Goal: Task Accomplishment & Management: Complete application form

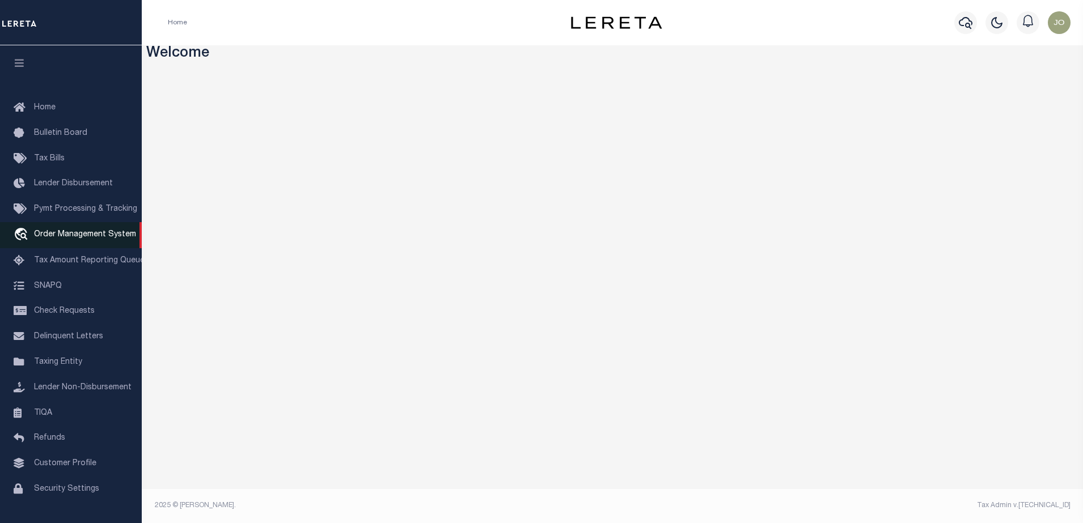
click at [103, 234] on span "Order Management System" at bounding box center [85, 235] width 102 height 8
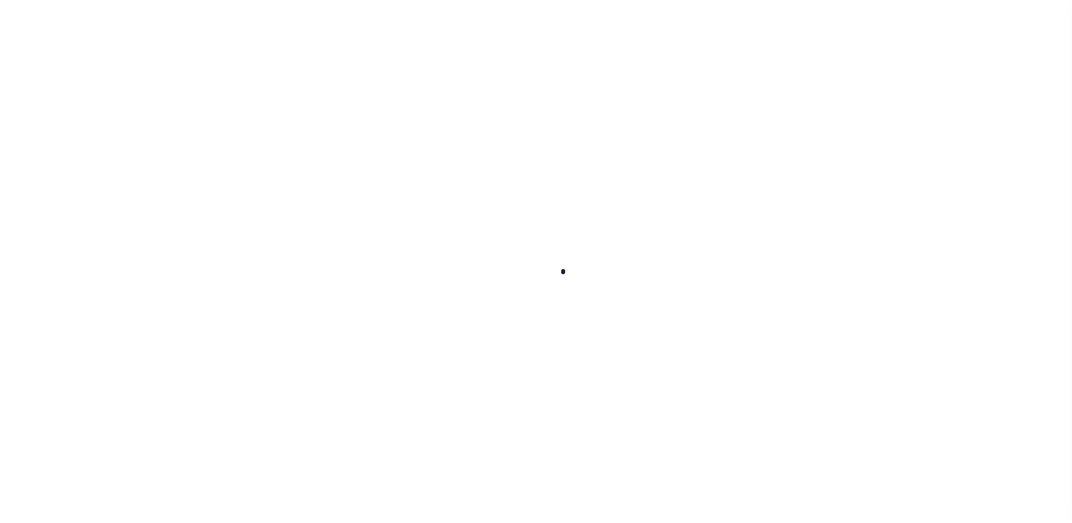
scroll to position [29, 0]
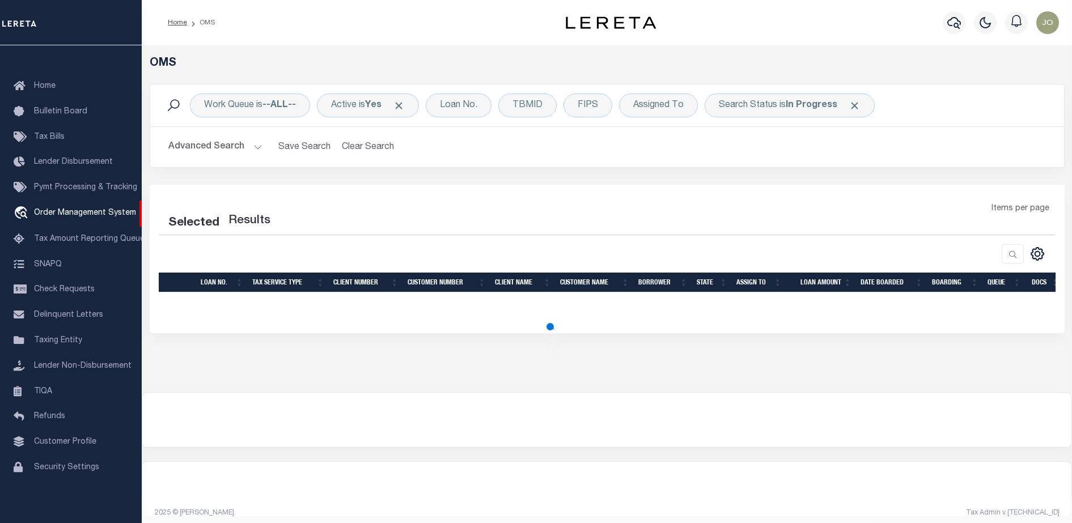
click at [522, 408] on div at bounding box center [606, 420] width 929 height 54
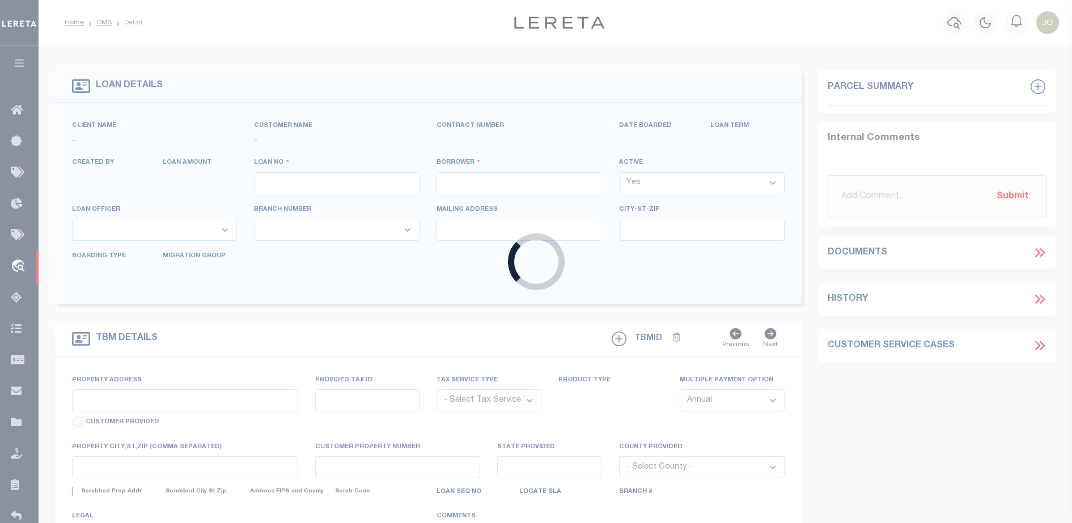
type input "714280550"
type input "BCM WHITE OAK RANCH"
select select
type input "ATTN: MICHELLE LYLE 8901 MONTICELLO DR"
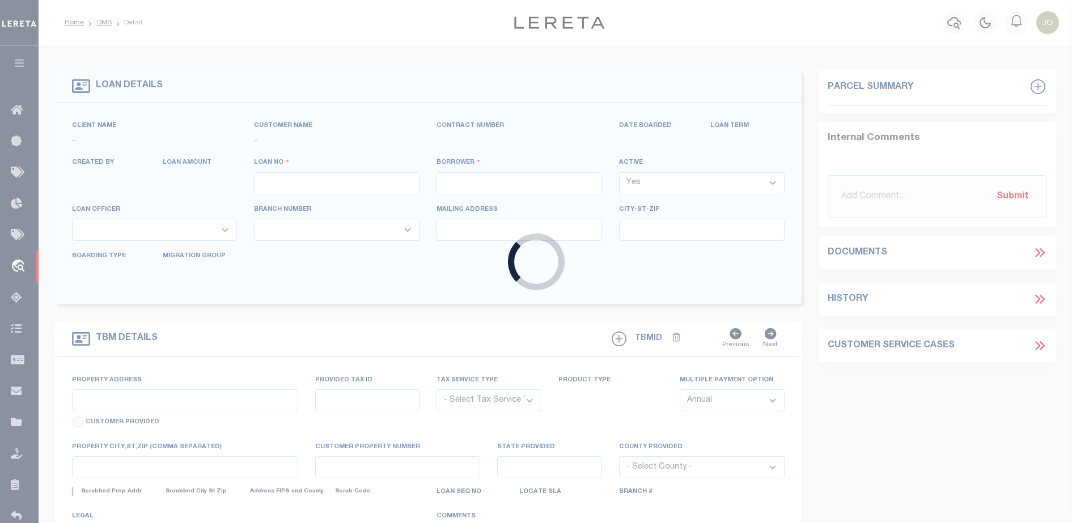
type input "TEXAS CITY TX 77591"
select select
select select "NonEscrow"
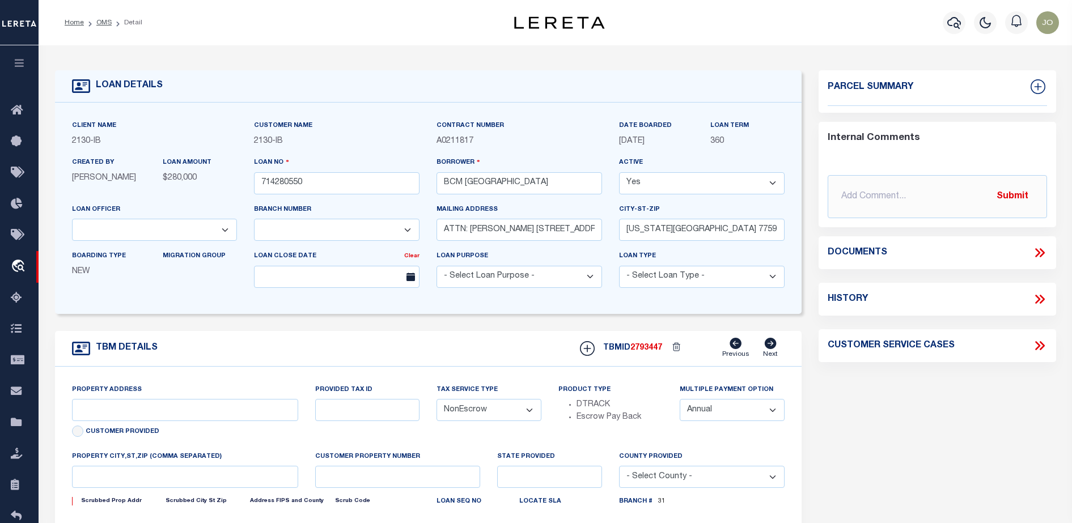
select select "2702"
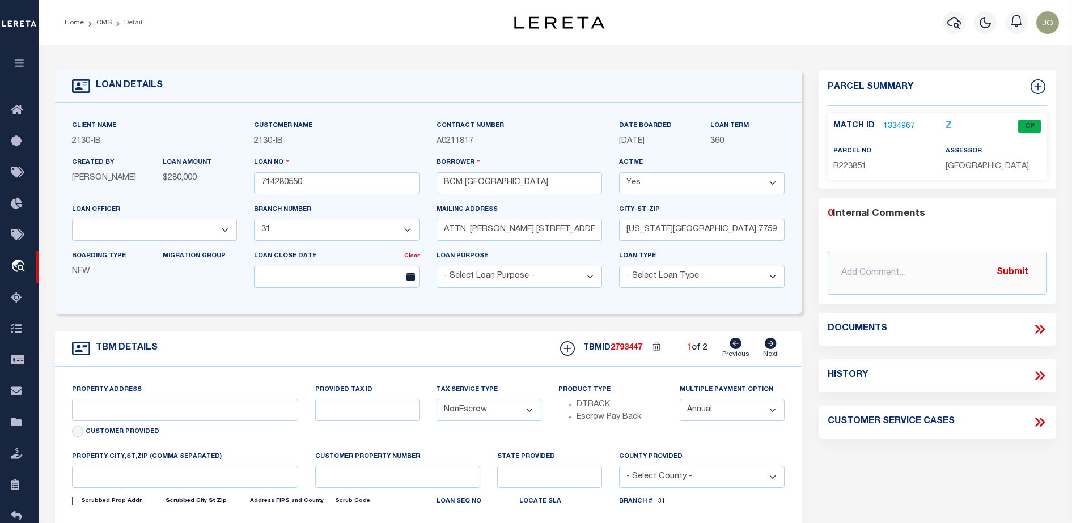
select select "7065"
click at [1045, 323] on icon at bounding box center [1039, 329] width 15 height 15
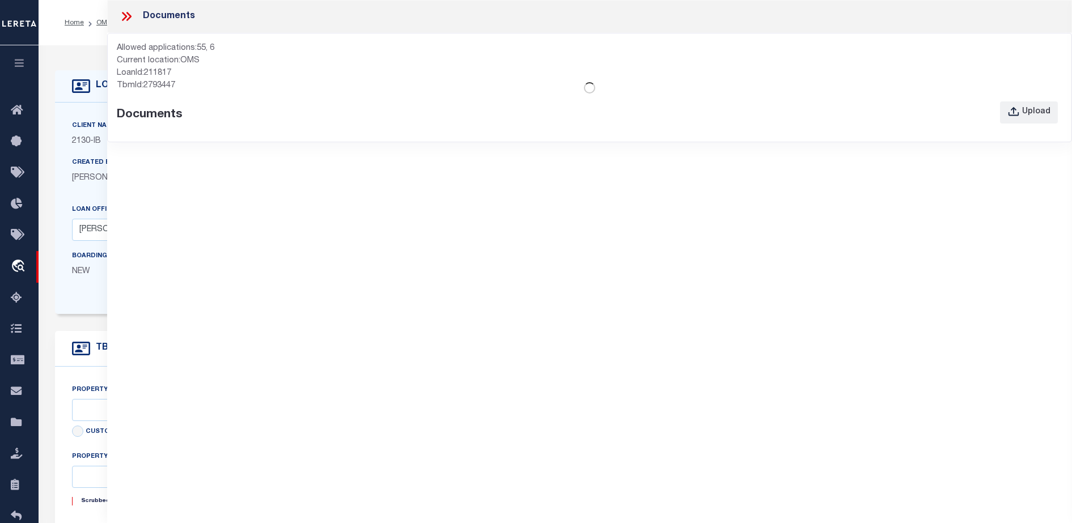
type input "1214 9TH ST"
select select
type input "TEXAS CITY TX 77590"
type input "Texas"
type input "TX"
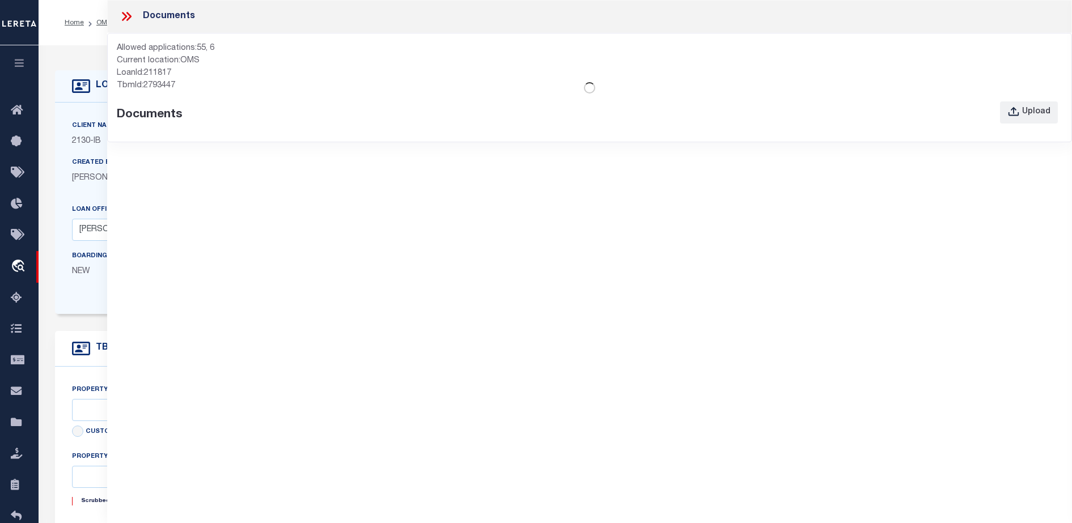
select select
click at [607, 318] on div "Documents Allowed applications: 55, 6 Current location: OMS LoanId: 211817 TbmI…" at bounding box center [589, 246] width 965 height 492
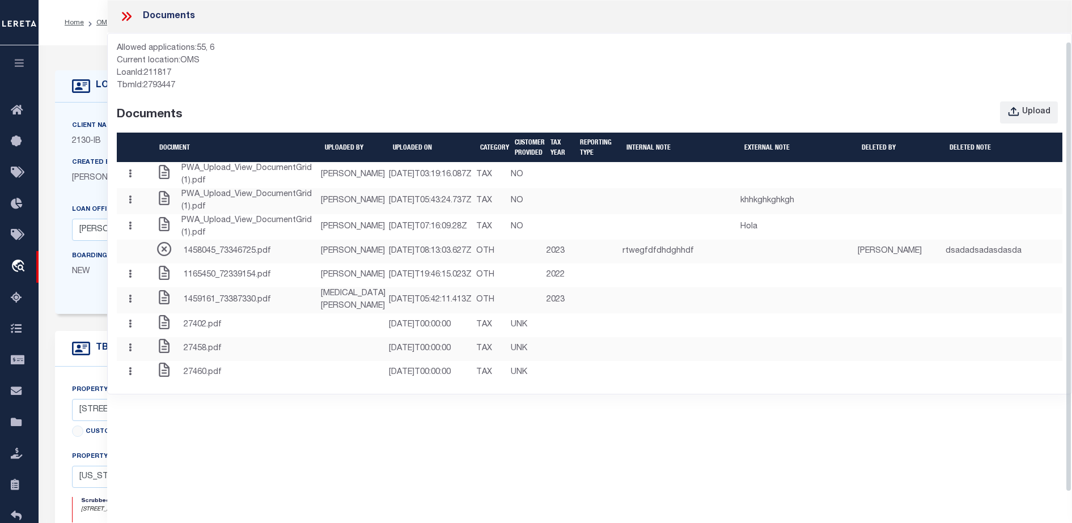
drag, startPoint x: 1068, startPoint y: 79, endPoint x: 1085, endPoint y: -53, distance: 133.2
click at [1071, 0] on html "Home OMS Detail" at bounding box center [536, 435] width 1072 height 871
click at [1023, 112] on button "Upload" at bounding box center [1029, 112] width 58 height 22
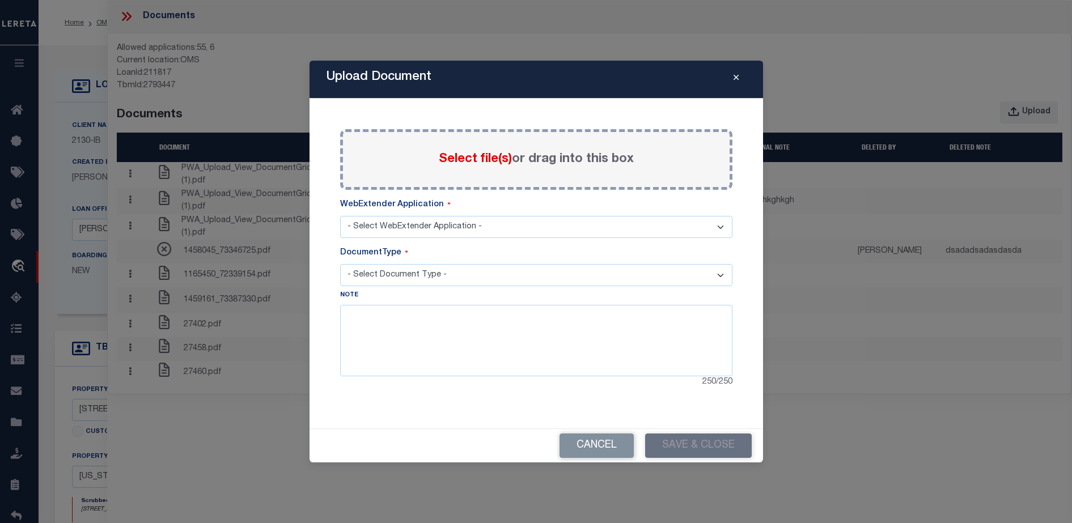
click at [599, 235] on select "- Select WebExtender Application - SERVICES BORROWER_CORRESPONDENCE" at bounding box center [536, 227] width 392 height 22
click at [489, 160] on span "Select file(s)" at bounding box center [475, 159] width 73 height 12
click at [0, 0] on input "Select file(s) or drag into this box" at bounding box center [0, 0] width 0 height 0
